Goal: Information Seeking & Learning: Learn about a topic

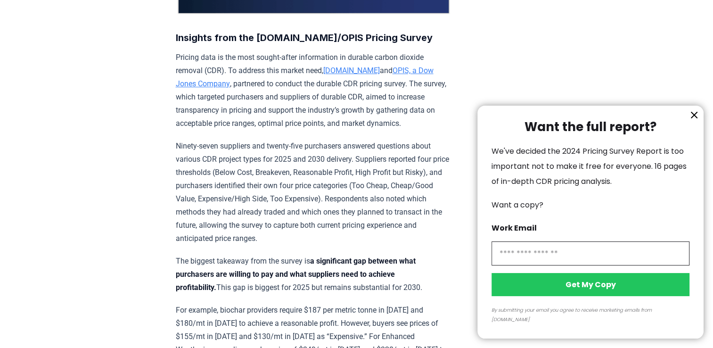
scroll to position [292, 0]
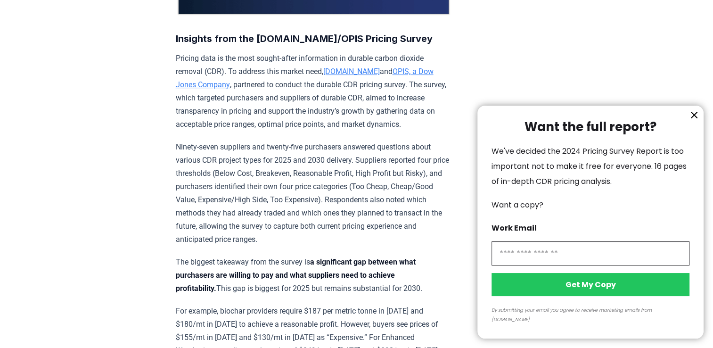
drag, startPoint x: 294, startPoint y: 155, endPoint x: 311, endPoint y: 161, distance: 17.7
click at [311, 161] on div at bounding box center [356, 174] width 713 height 348
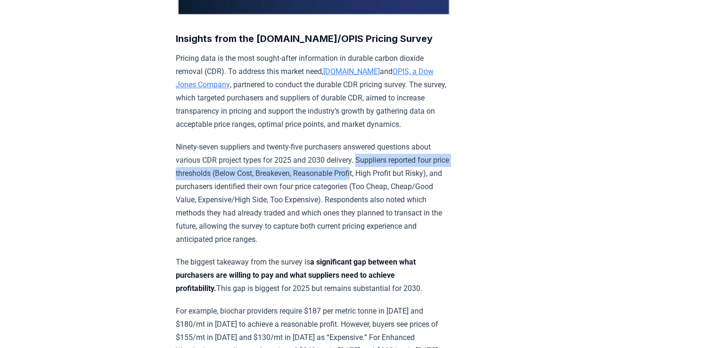
drag, startPoint x: 360, startPoint y: 155, endPoint x: 373, endPoint y: 169, distance: 19.0
click at [373, 169] on p "Ninety-seven suppliers and twenty-five purchasers answered questions about vari…" at bounding box center [313, 192] width 275 height 105
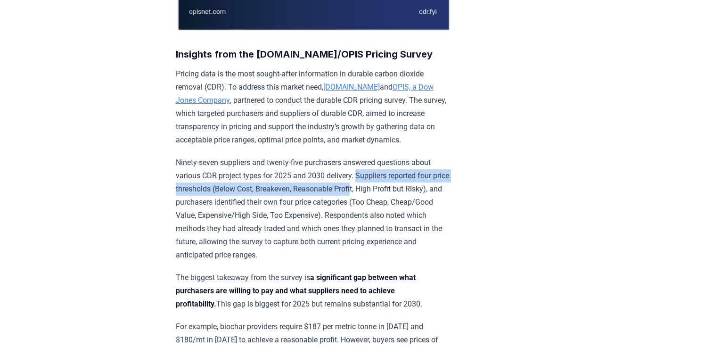
scroll to position [278, 0]
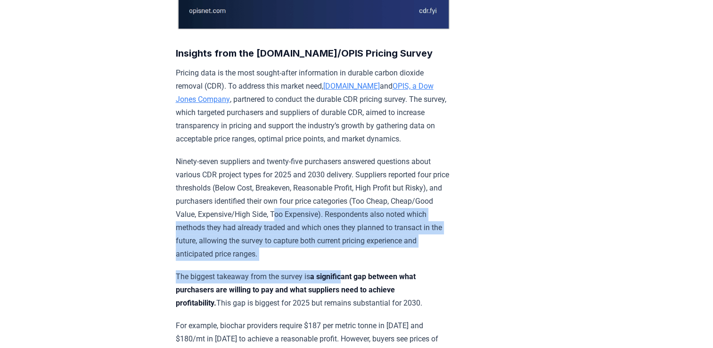
drag, startPoint x: 373, startPoint y: 169, endPoint x: 347, endPoint y: 267, distance: 100.9
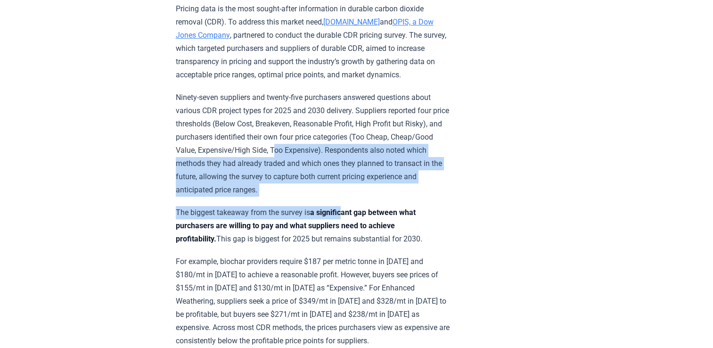
scroll to position [354, 0]
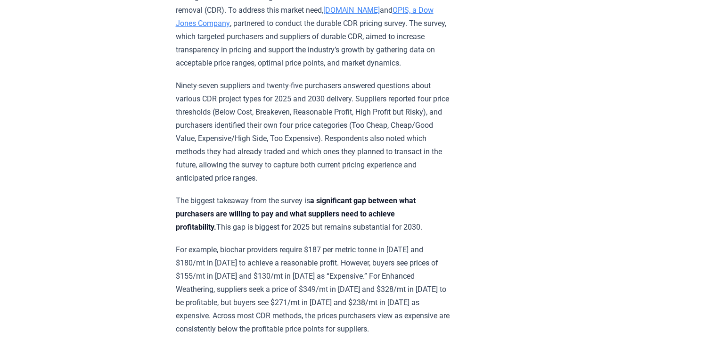
click at [267, 243] on p "For example, biochar providers require $187 per metric tonne in 2025 and $180/m…" at bounding box center [313, 289] width 275 height 92
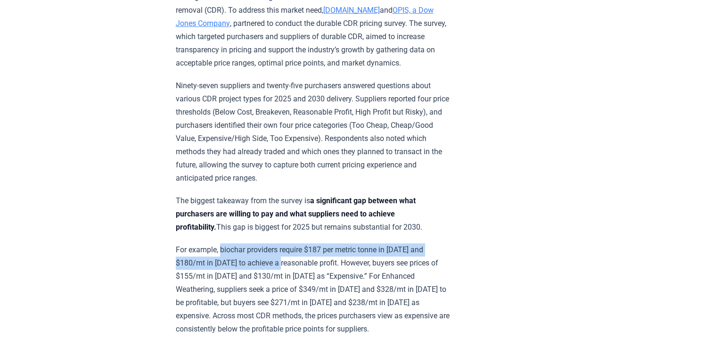
drag, startPoint x: 222, startPoint y: 246, endPoint x: 292, endPoint y: 253, distance: 70.1
click at [292, 253] on p "For example, biochar providers require $187 per metric tonne in 2025 and $180/m…" at bounding box center [313, 289] width 275 height 92
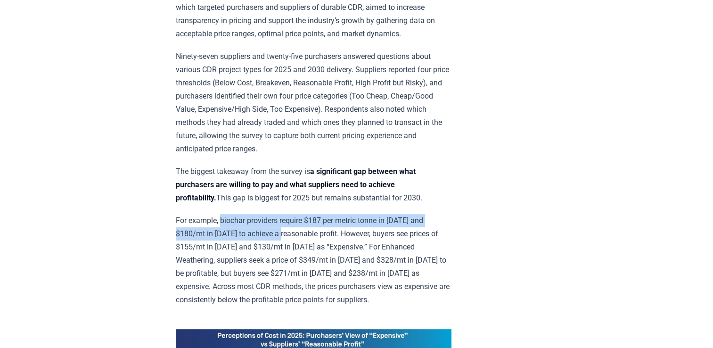
scroll to position [393, 0]
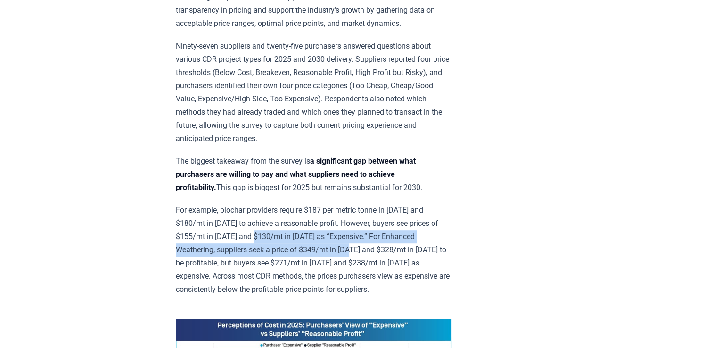
drag, startPoint x: 272, startPoint y: 231, endPoint x: 382, endPoint y: 243, distance: 110.8
click at [382, 243] on p "For example, biochar providers require $187 per metric tonne in 2025 and $180/m…" at bounding box center [313, 249] width 275 height 92
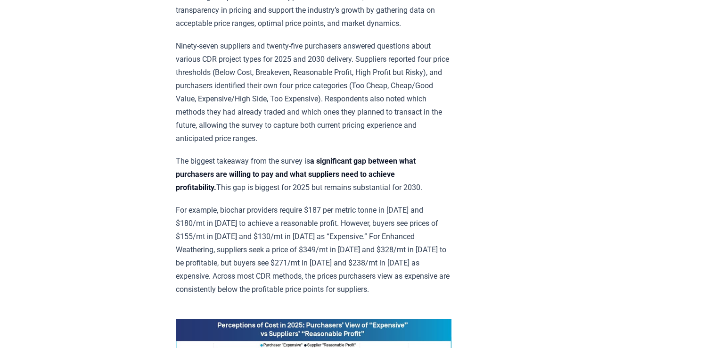
drag, startPoint x: 382, startPoint y: 243, endPoint x: 365, endPoint y: 256, distance: 22.5
click at [365, 256] on p "For example, biochar providers require $187 per metric tonne in 2025 and $180/m…" at bounding box center [313, 249] width 275 height 92
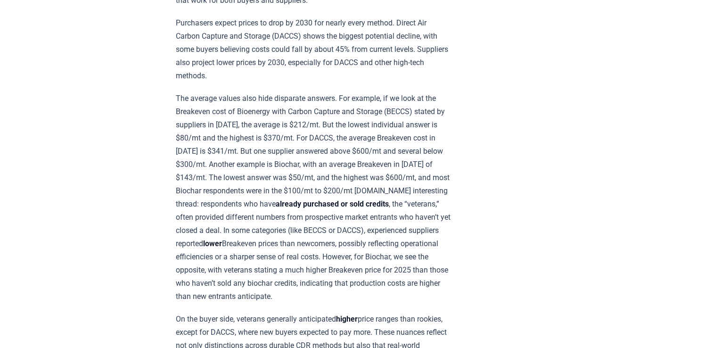
scroll to position [939, 0]
click at [470, 320] on article "January 21, 2025 New Survey Shows Pricing Gap in Durable CDR Insights from the …" at bounding box center [357, 228] width 362 height 2266
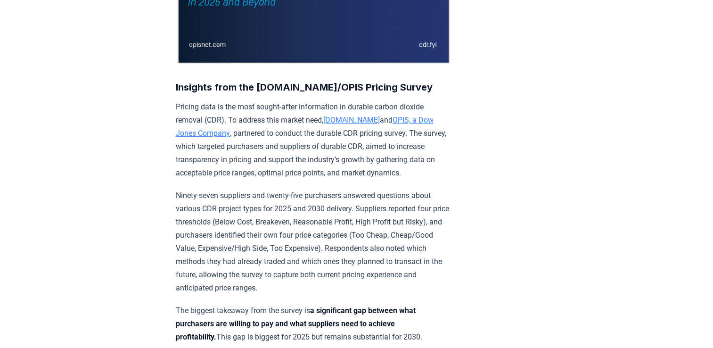
scroll to position [0, 0]
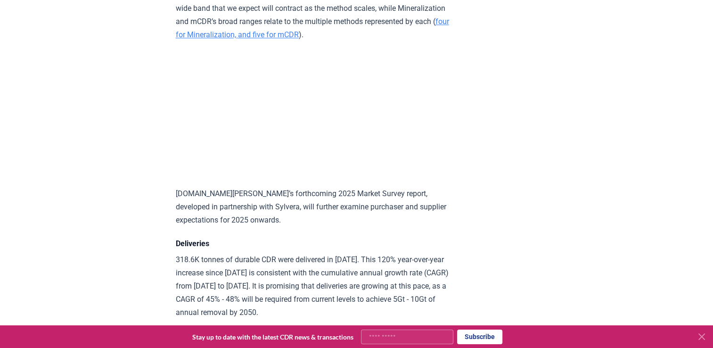
scroll to position [4495, 0]
